Goal: Check status: Check status

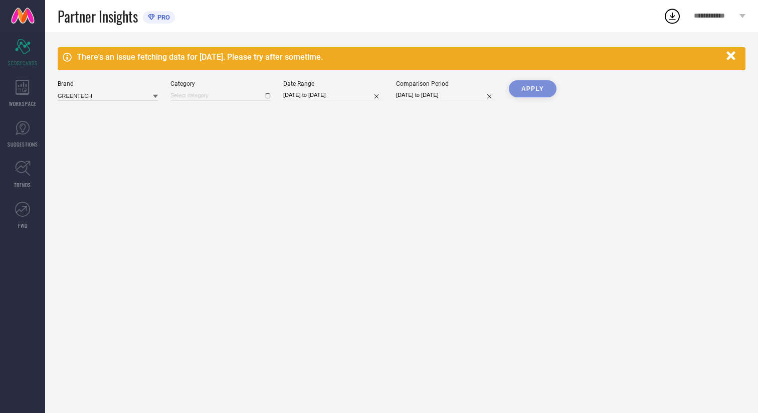
type input "All"
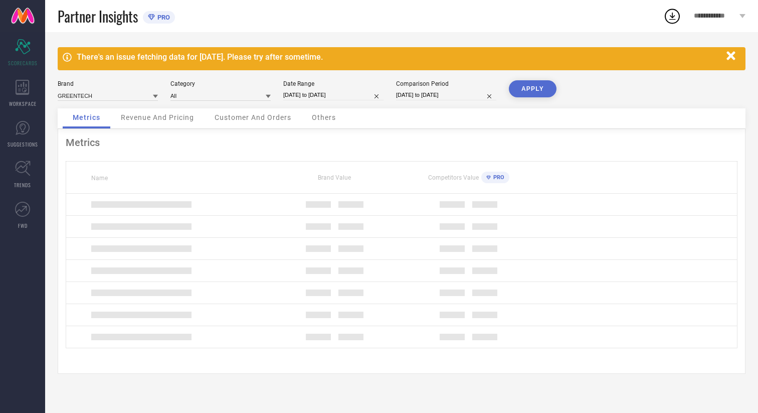
click at [329, 95] on input "[DATE] to [DATE]" at bounding box center [333, 95] width 100 height 11
select select "7"
select select "2025"
select select "8"
select select "2025"
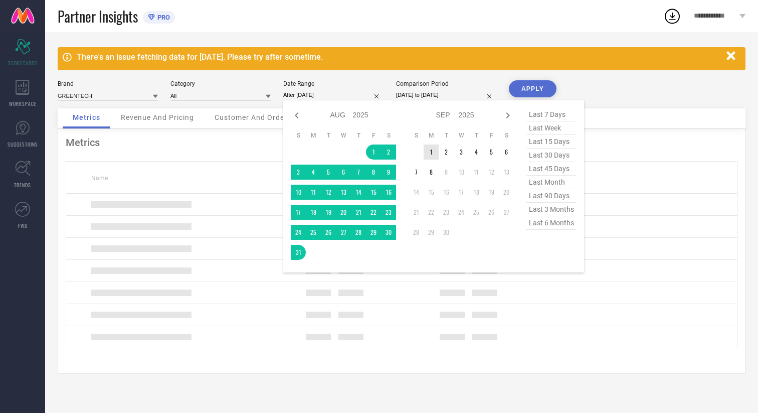
click at [434, 155] on td "1" at bounding box center [431, 151] width 15 height 15
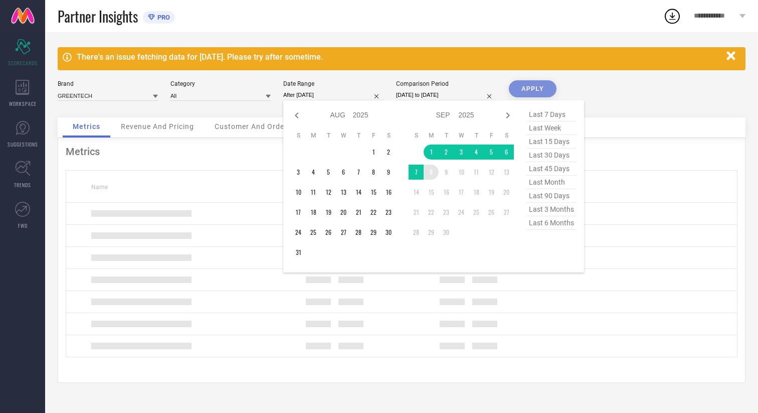
type input "[DATE] to [DATE]"
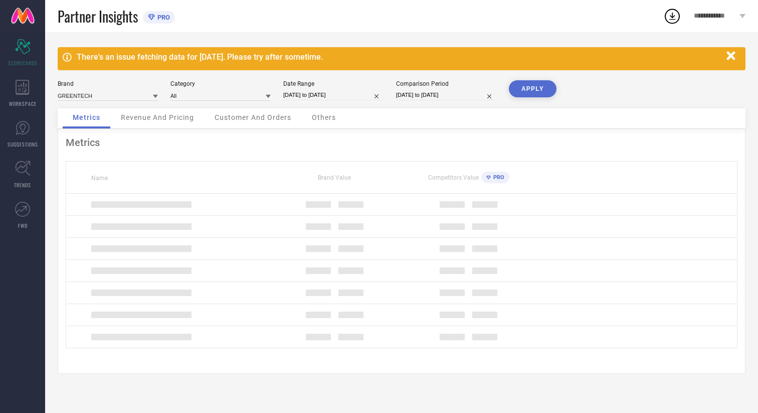
click at [445, 95] on input "[DATE] to [DATE]" at bounding box center [446, 95] width 100 height 11
select select "6"
select select "2025"
select select "7"
select select "2025"
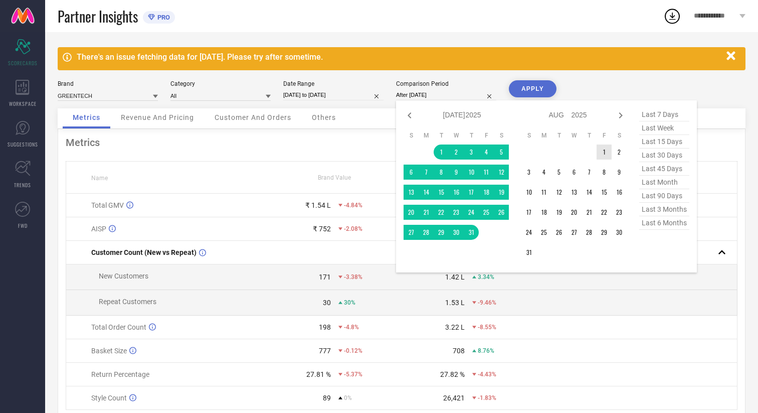
click at [605, 153] on td "1" at bounding box center [604, 151] width 15 height 15
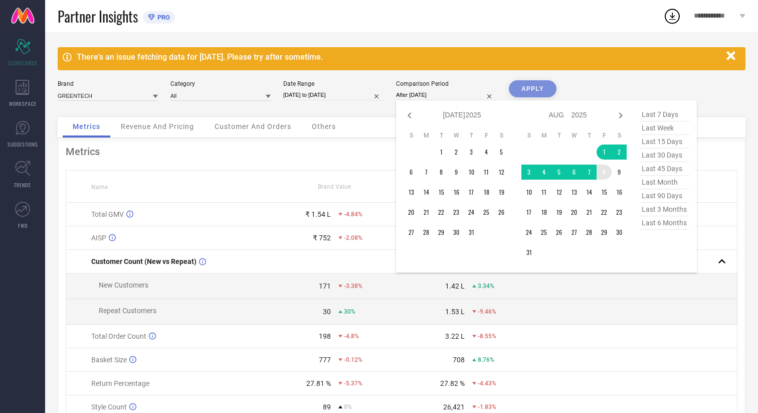
type input "[DATE] to [DATE]"
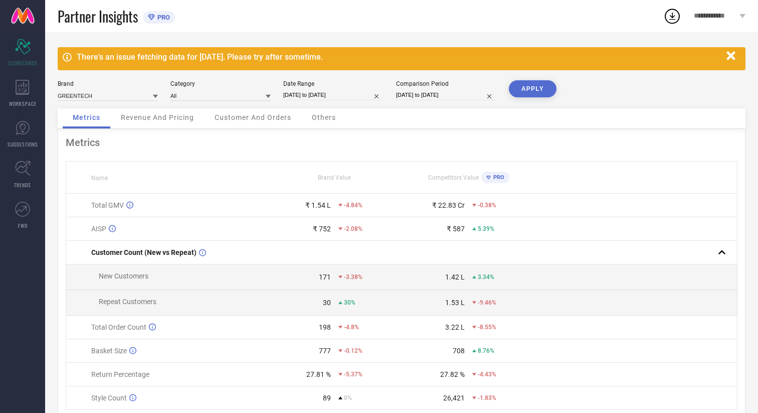
click at [530, 90] on button "APPLY" at bounding box center [533, 88] width 48 height 17
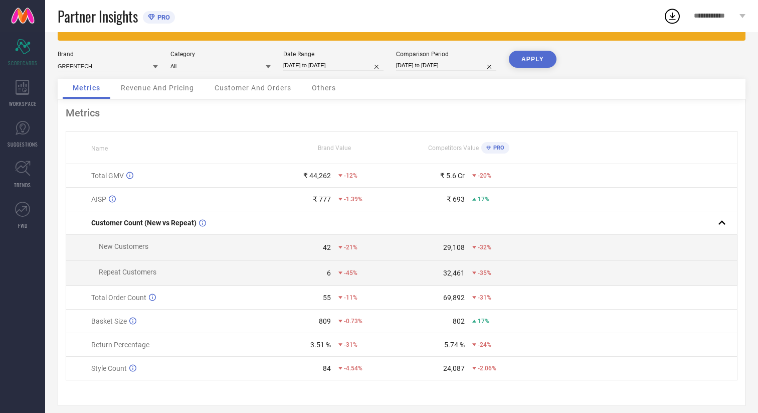
scroll to position [40, 0]
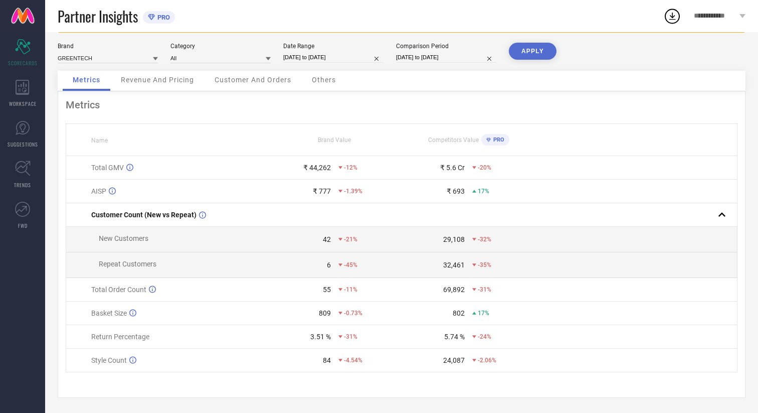
click at [181, 80] on span "Revenue And Pricing" at bounding box center [157, 80] width 73 height 8
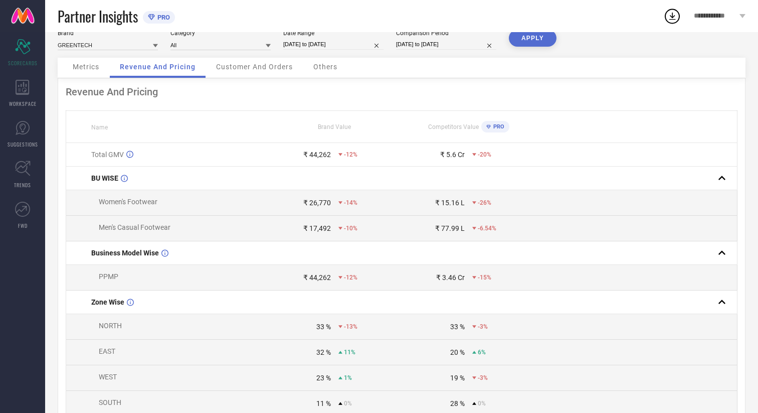
scroll to position [41, 0]
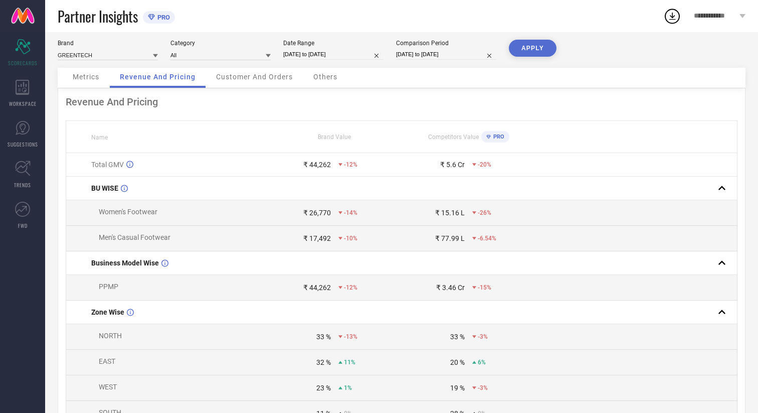
click at [272, 82] on div "Customer And Orders" at bounding box center [254, 78] width 97 height 20
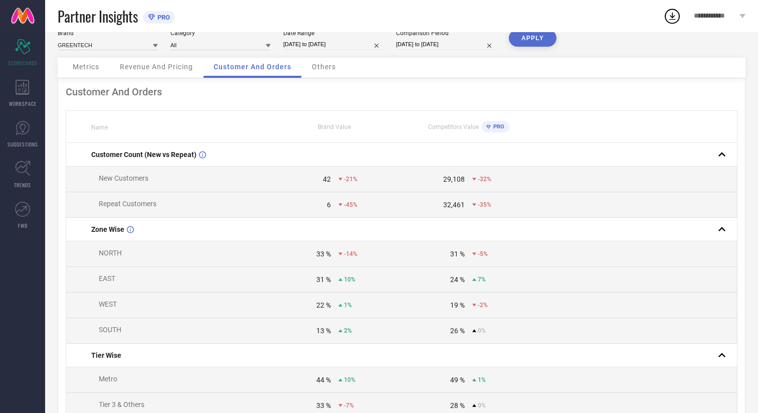
scroll to position [0, 0]
